Goal: Task Accomplishment & Management: Use online tool/utility

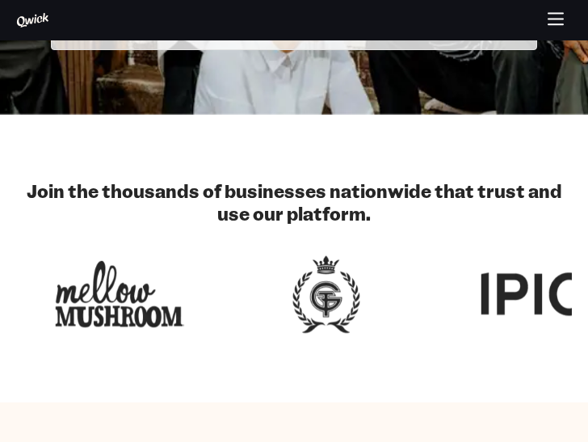
scroll to position [485, 0]
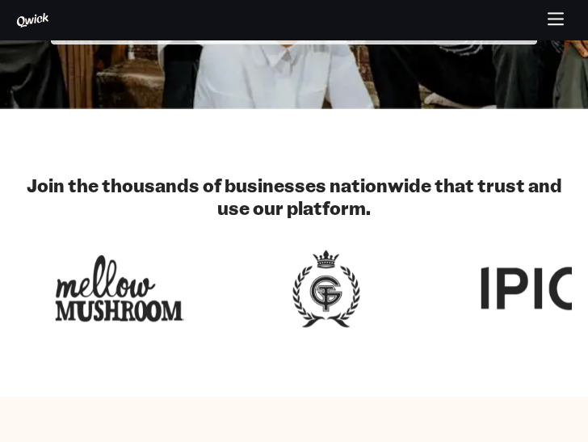
click at [439, 231] on div "Join the thousands of businesses nationwide that trust and use our platform." at bounding box center [294, 253] width 588 height 158
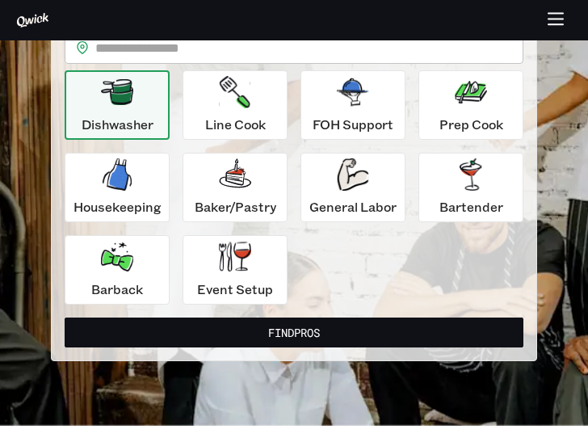
scroll to position [162, 0]
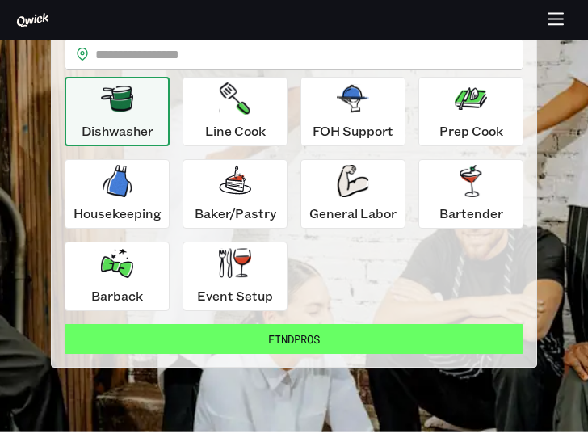
click at [308, 336] on button "Find Pros" at bounding box center [294, 339] width 459 height 30
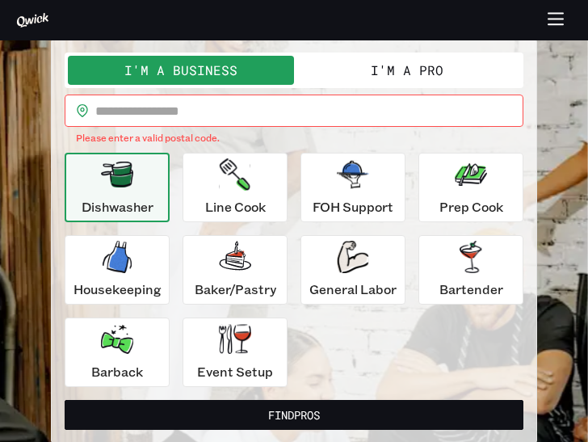
scroll to position [0, 0]
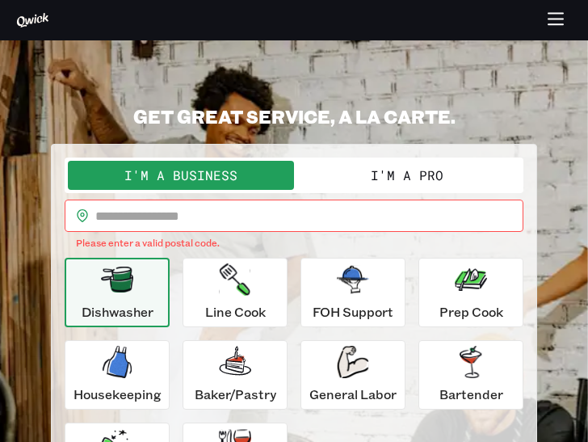
click at [346, 210] on input "text" at bounding box center [309, 215] width 428 height 32
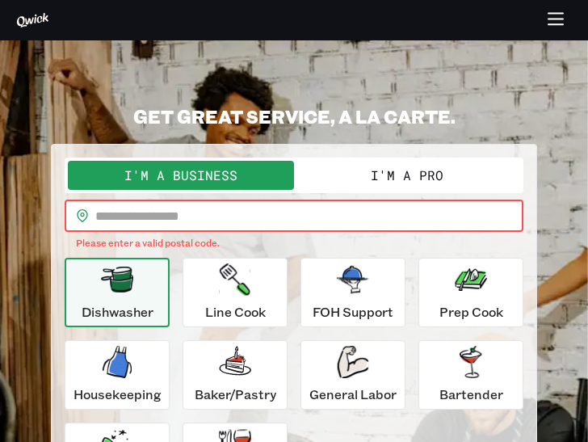
type input "*****"
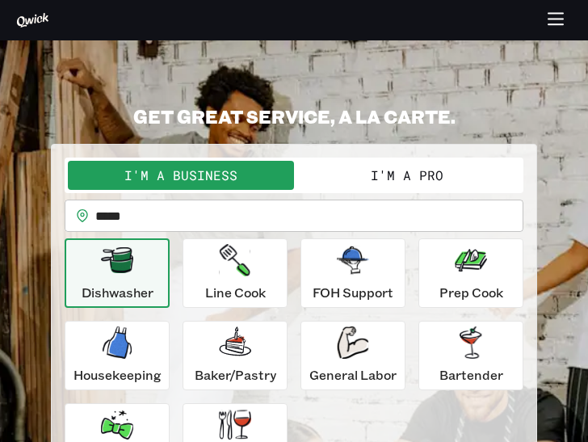
click at [416, 174] on button "I'm a Pro" at bounding box center [407, 175] width 226 height 29
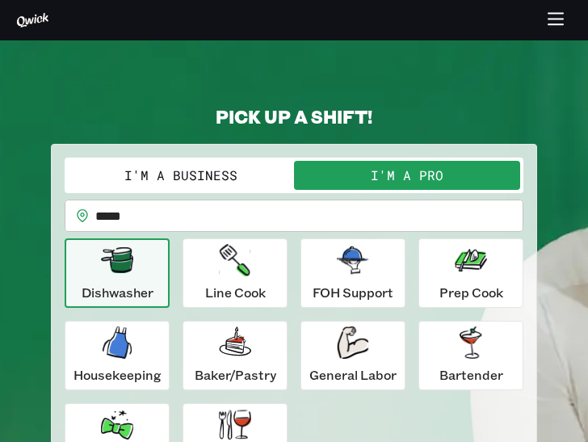
click at [199, 179] on button "I'm a Business" at bounding box center [181, 175] width 226 height 29
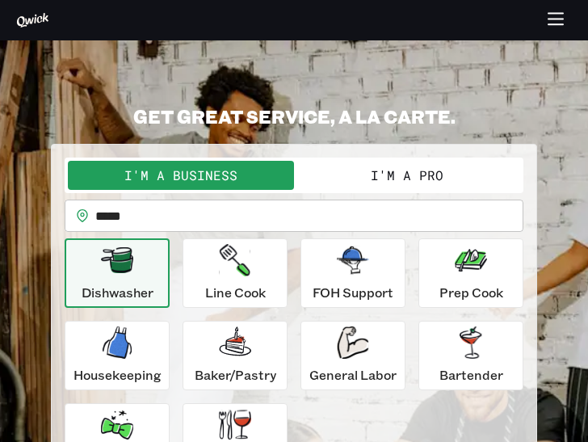
click at [413, 180] on button "I'm a Pro" at bounding box center [407, 175] width 226 height 29
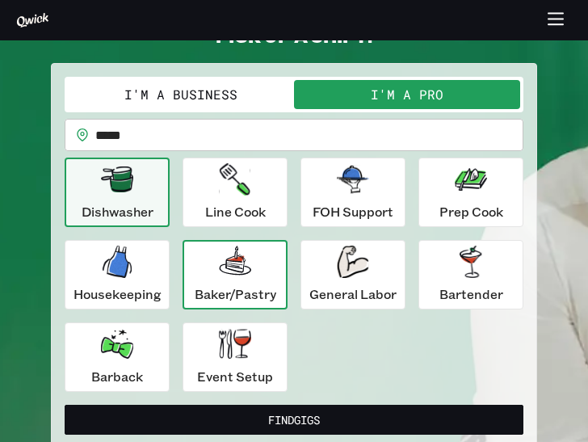
scroll to position [162, 0]
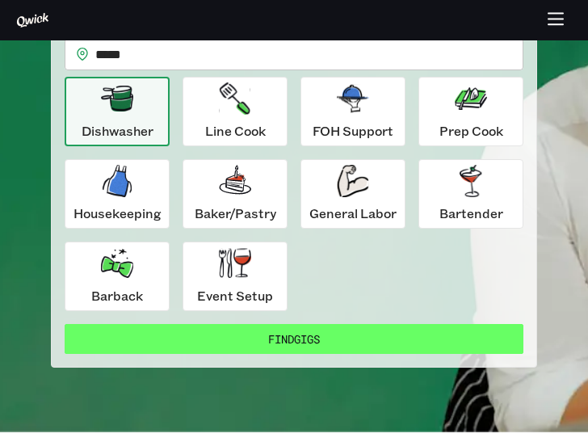
click at [295, 332] on button "Find Gigs" at bounding box center [294, 339] width 459 height 30
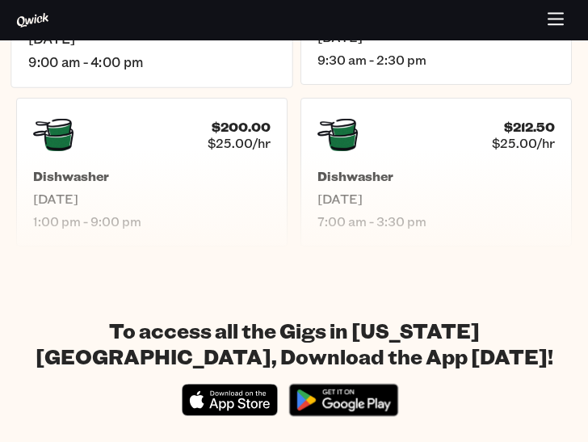
scroll to position [1131, 0]
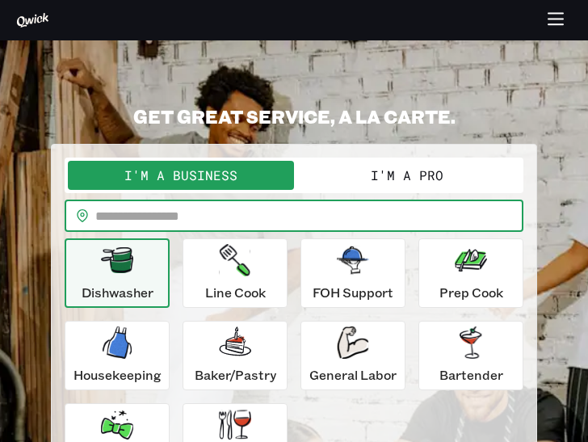
click at [275, 219] on input "text" at bounding box center [309, 215] width 428 height 32
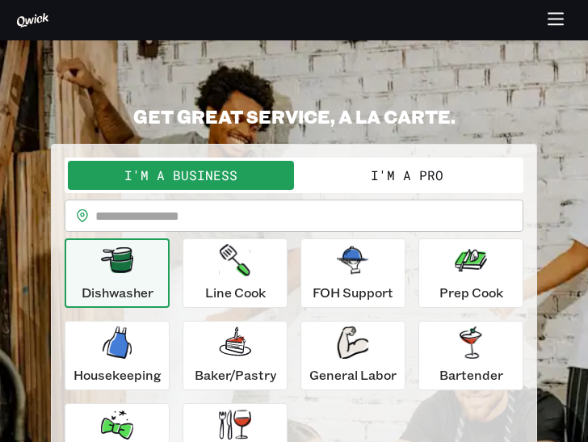
click at [553, 11] on icon "button" at bounding box center [556, 20] width 19 height 19
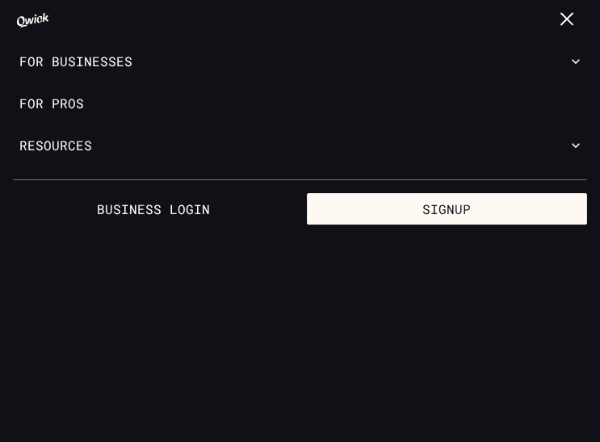
click at [560, 23] on icon "button" at bounding box center [568, 20] width 19 height 19
